Goal: Find specific page/section: Find specific page/section

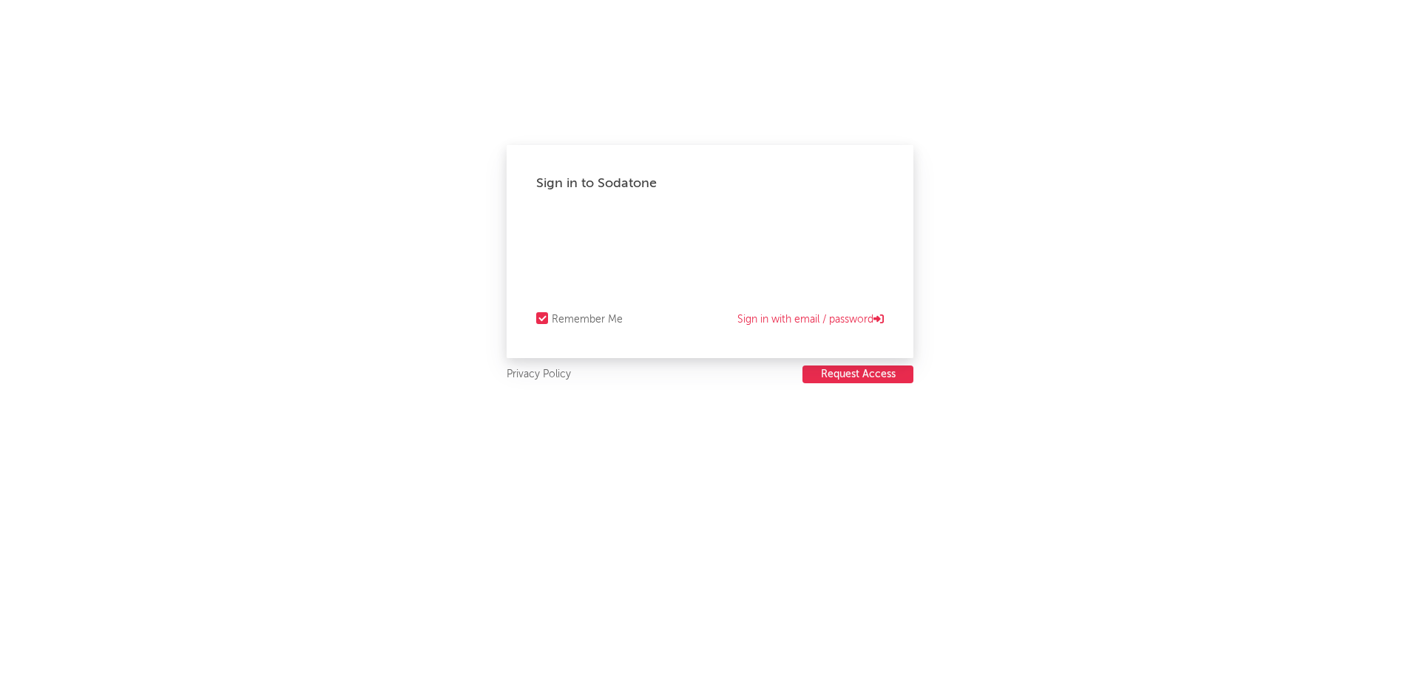
select select "recorded_music"
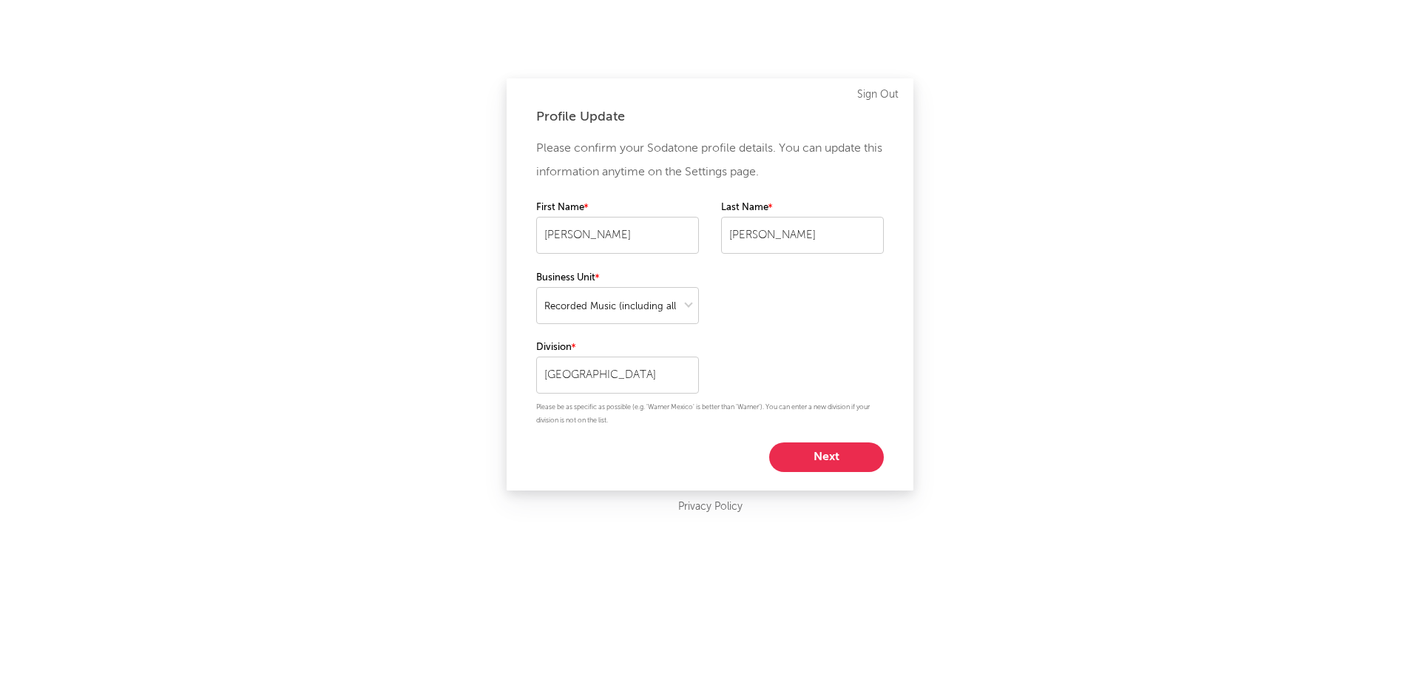
click at [841, 452] on button "Next" at bounding box center [826, 457] width 115 height 30
select select "anr_research"
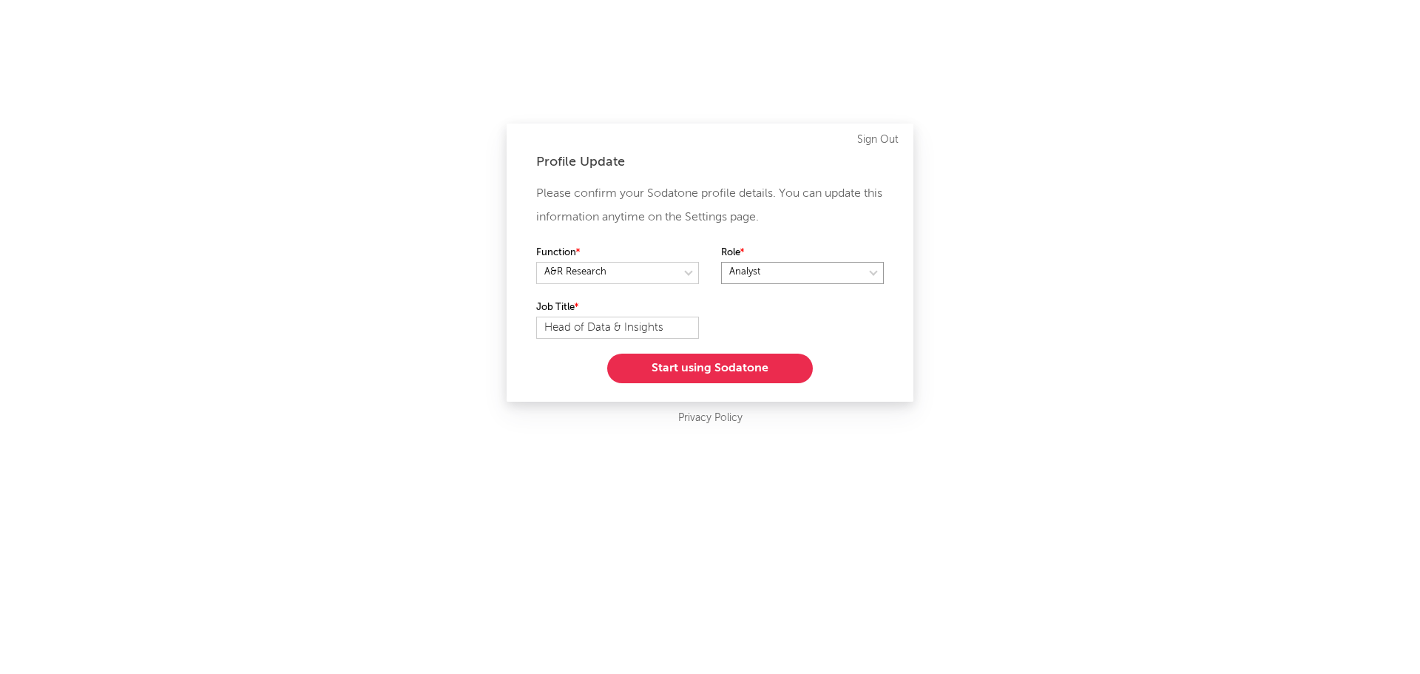
click at [755, 268] on select at bounding box center [802, 273] width 163 height 22
select select "director_vp"
click at [721, 262] on select at bounding box center [802, 273] width 163 height 22
click at [791, 372] on button "Start using Sodatone" at bounding box center [710, 369] width 206 height 30
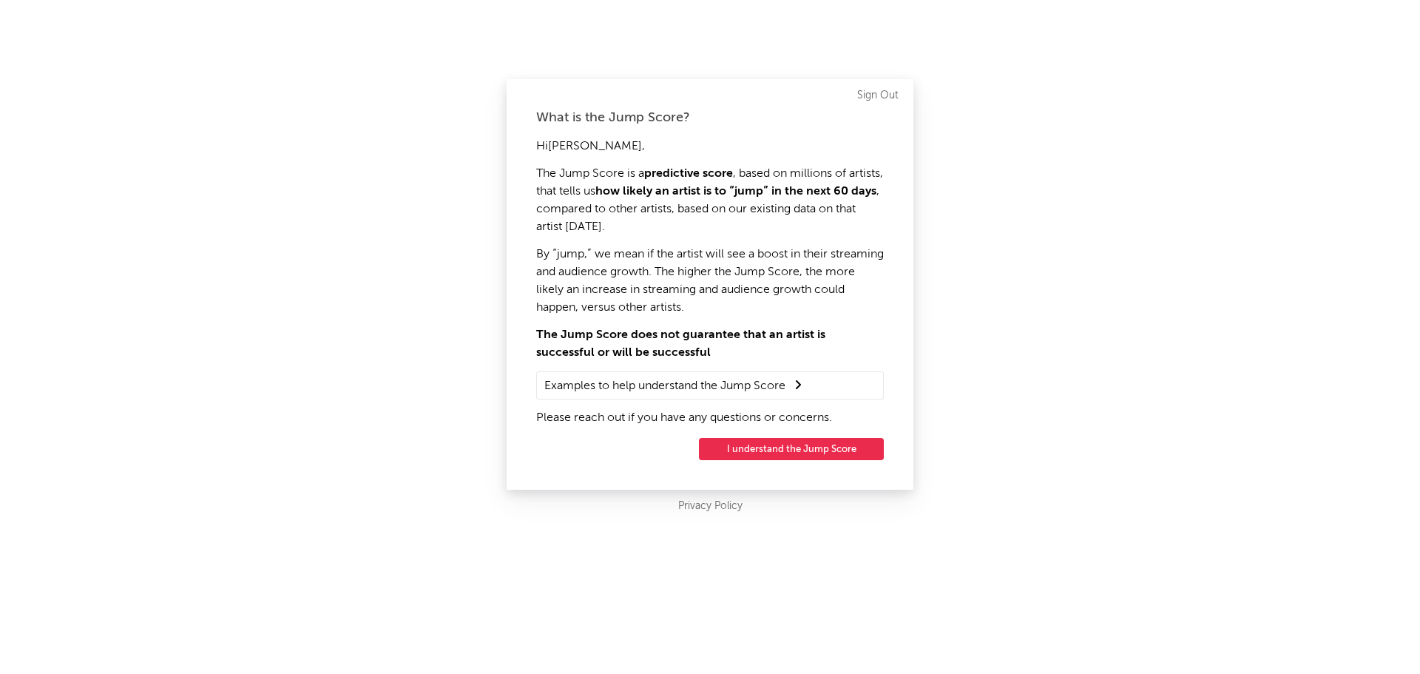
click at [809, 444] on button "I understand the Jump Score" at bounding box center [791, 449] width 185 height 22
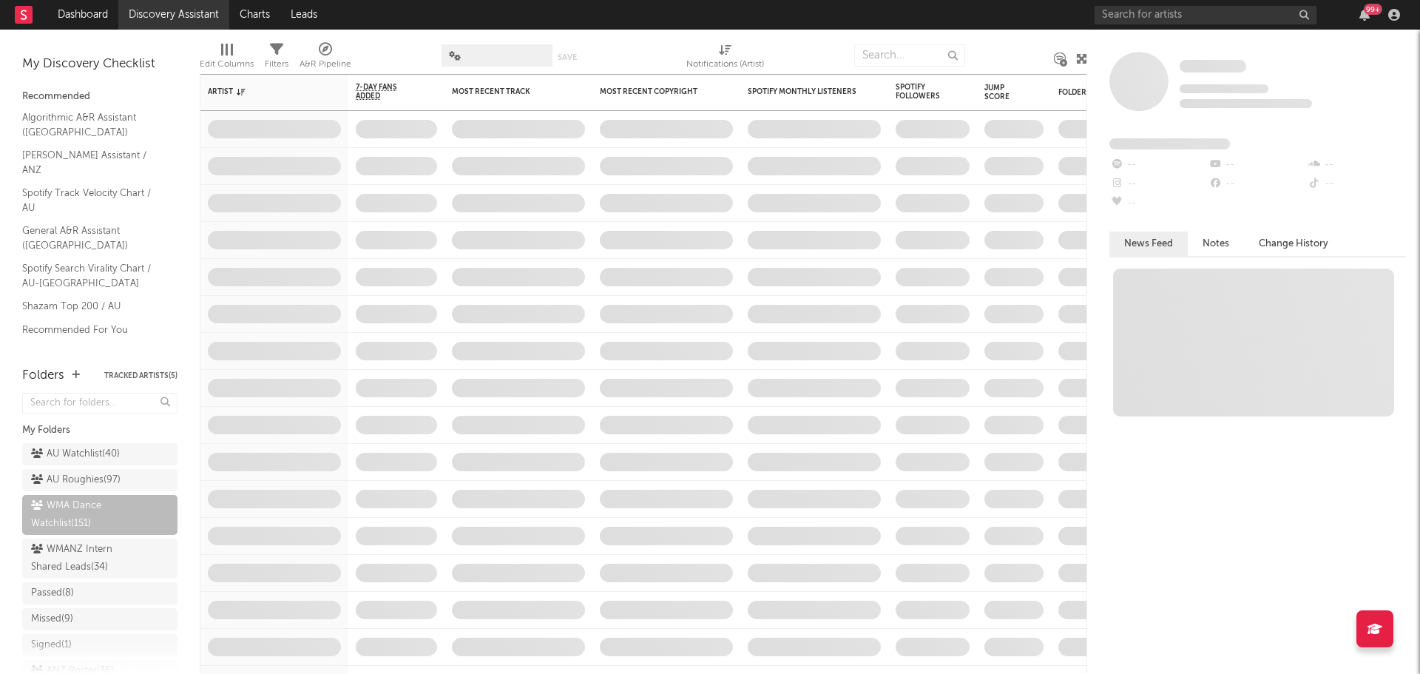
click at [168, 20] on link "Discovery Assistant" at bounding box center [173, 15] width 111 height 30
click at [85, 447] on div "AU Watchlist ( 40 )" at bounding box center [75, 454] width 89 height 18
